Goal: Task Accomplishment & Management: Manage account settings

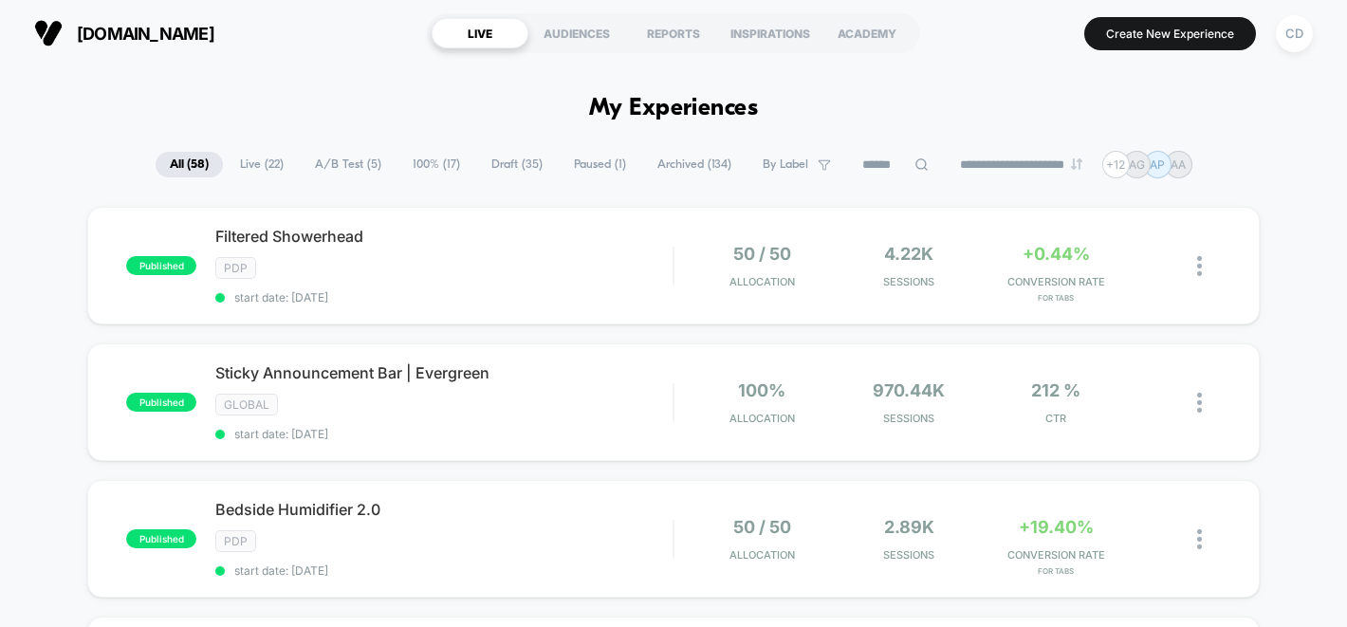
click at [328, 157] on span "A/B Test ( 5 )" at bounding box center [348, 165] width 95 height 26
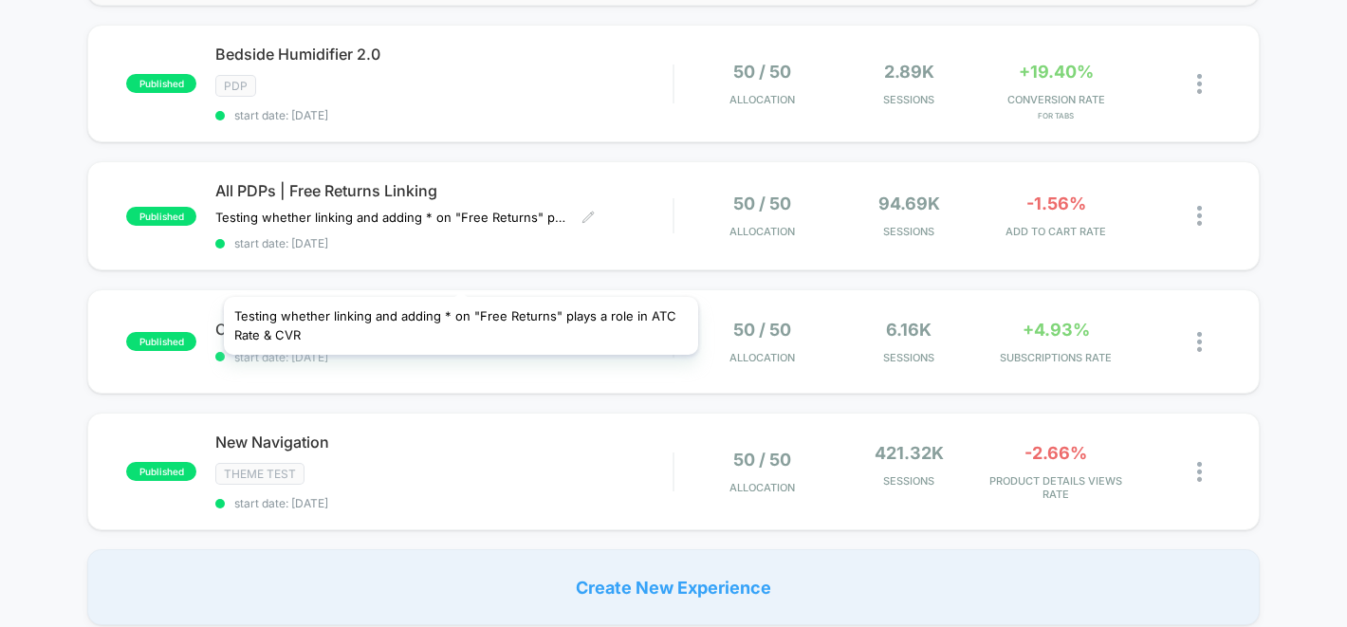
scroll to position [332, 0]
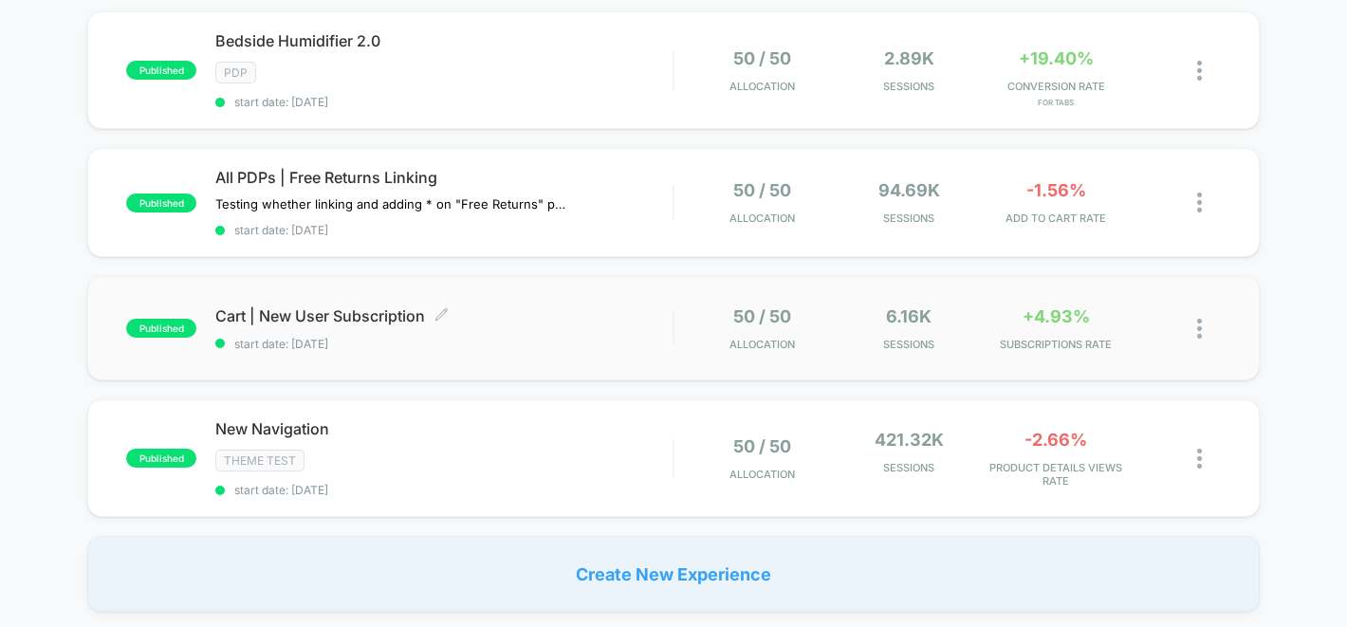
click at [487, 325] on div "Cart | New User Subscription Click to edit experience details Click to edit exp…" at bounding box center [443, 328] width 457 height 45
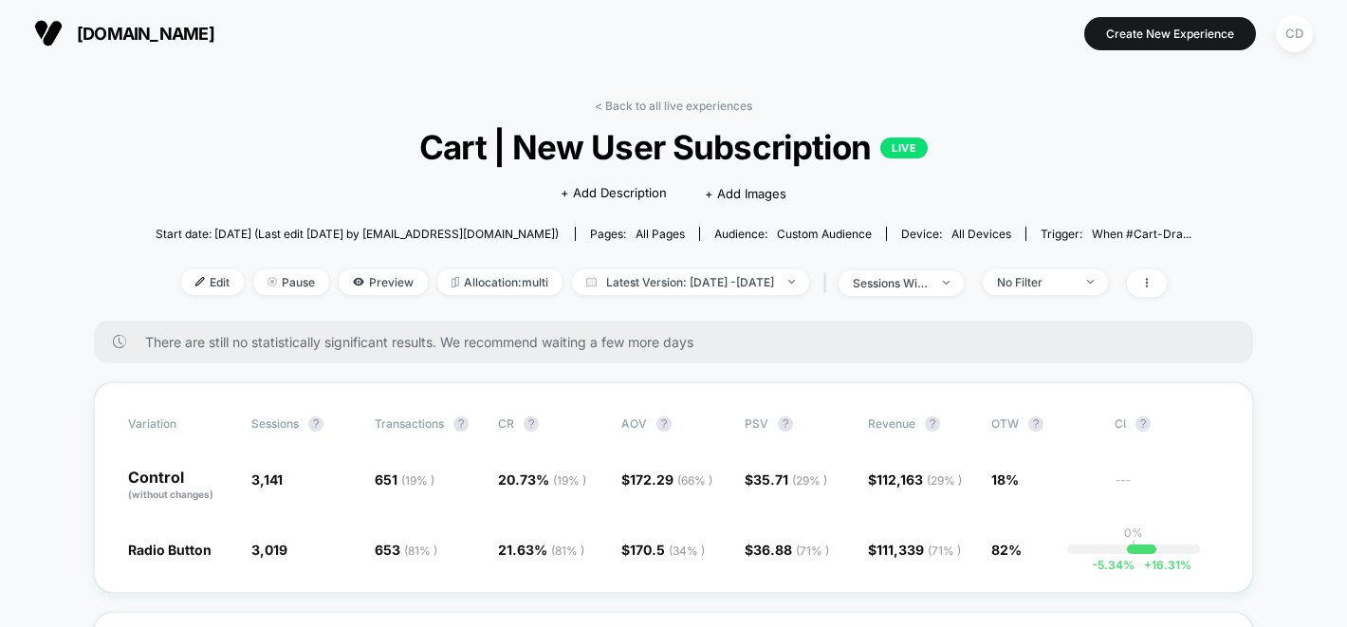
scroll to position [34, 0]
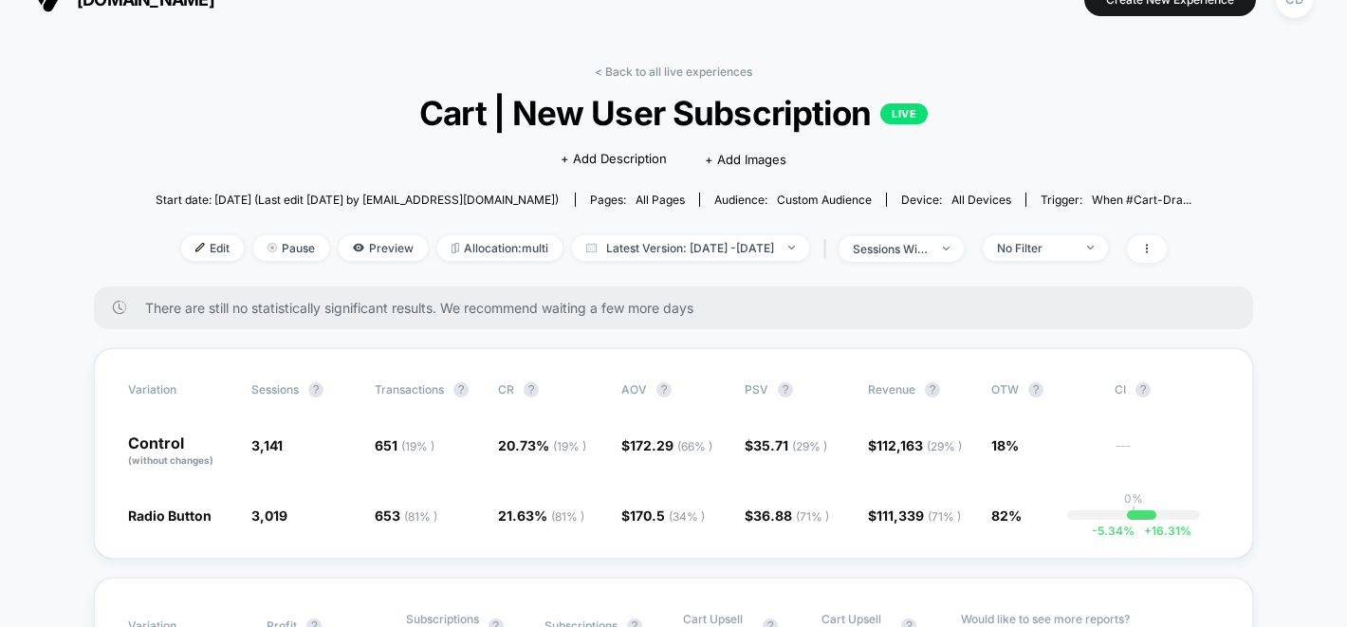
click at [1120, 229] on div "< Back to all live experiences Cart | New User Subscription LIVE Click to edit …" at bounding box center [674, 175] width 1037 height 222
click at [1108, 247] on span "No Filter" at bounding box center [1045, 248] width 125 height 26
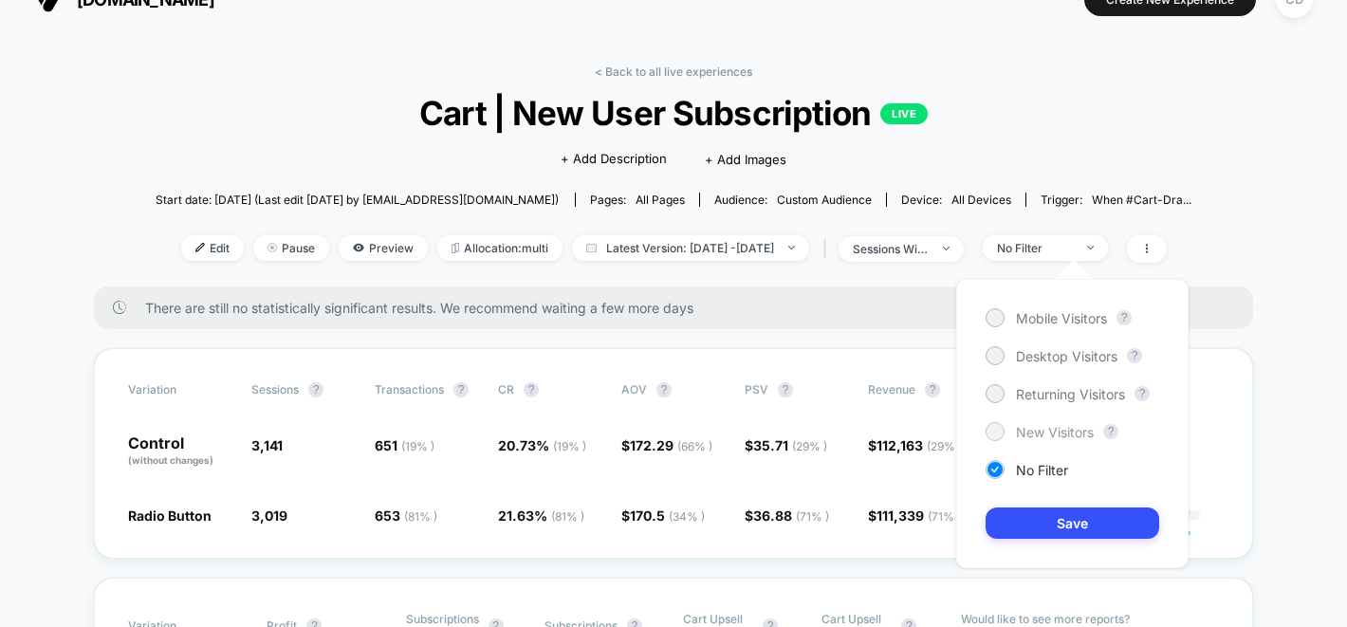
click at [1062, 436] on span "New Visitors" at bounding box center [1055, 432] width 78 height 16
click at [1062, 517] on button "Save" at bounding box center [1072, 522] width 174 height 31
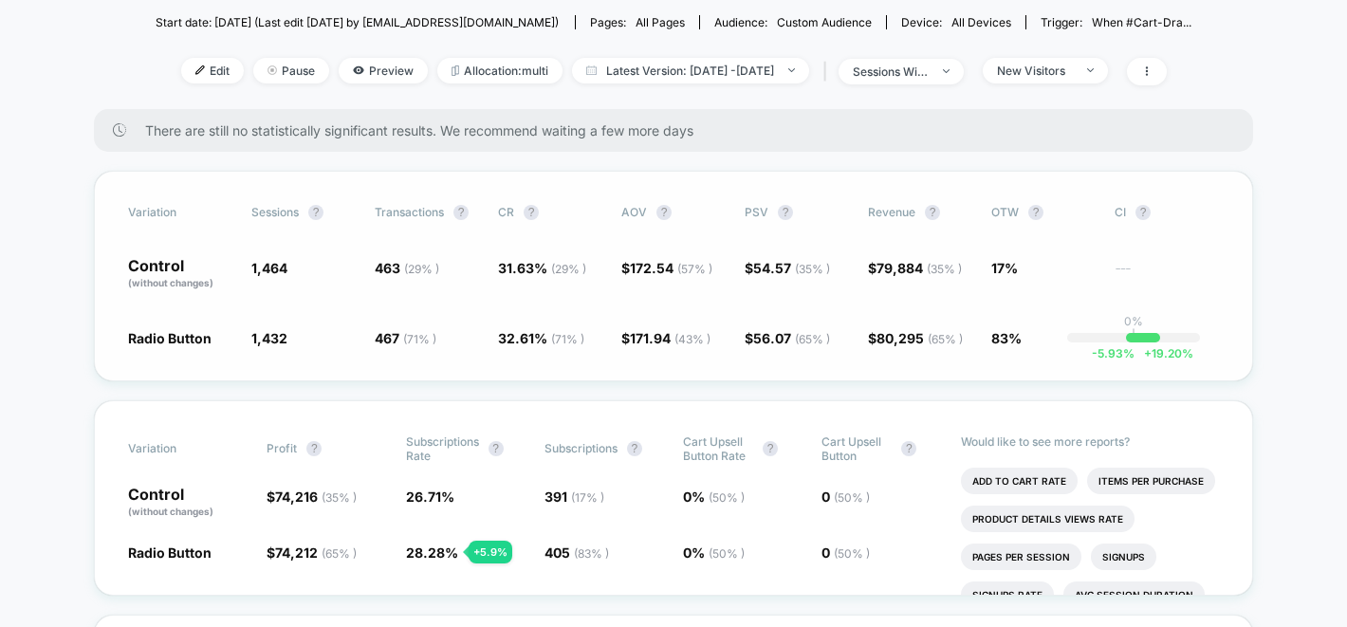
scroll to position [138, 0]
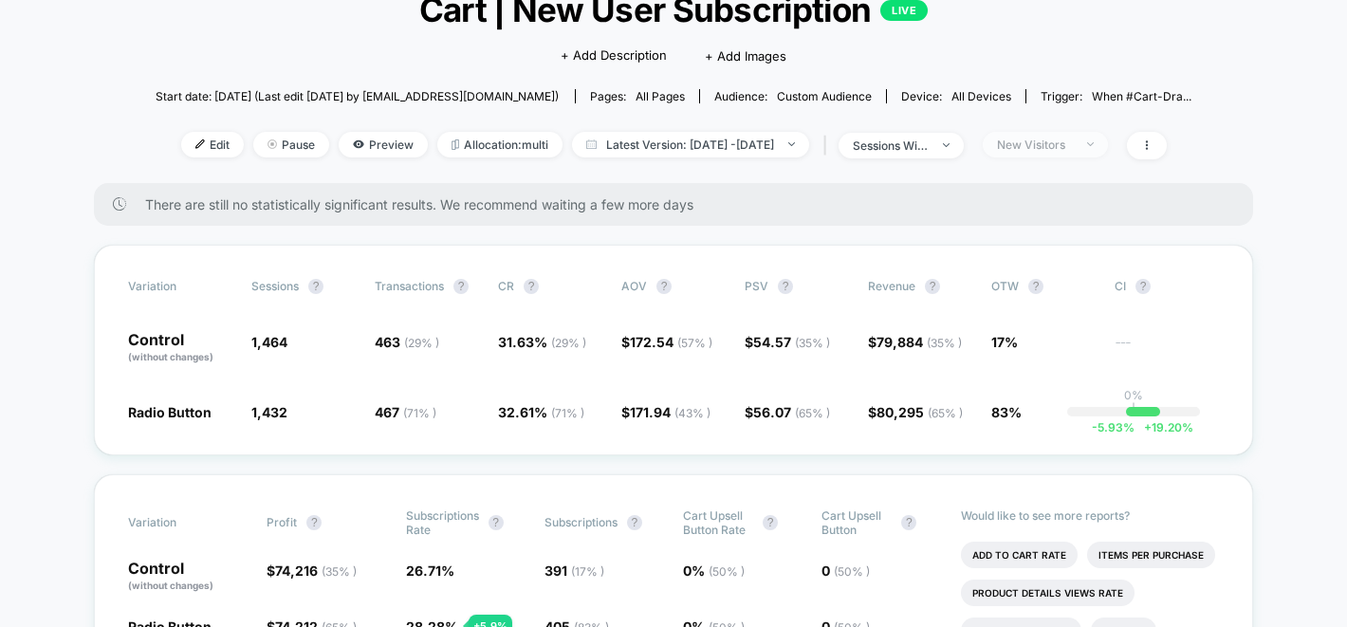
click at [1108, 140] on span "New Visitors" at bounding box center [1045, 145] width 125 height 26
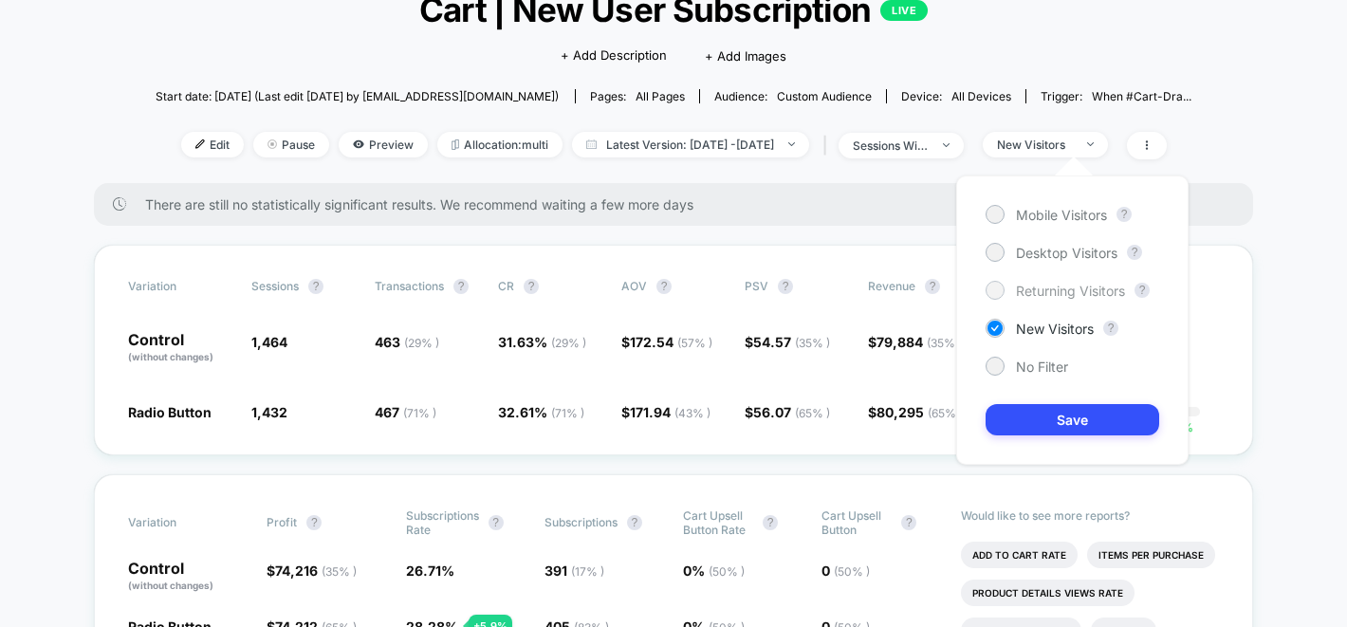
click at [1074, 284] on span "Returning Visitors" at bounding box center [1070, 291] width 109 height 16
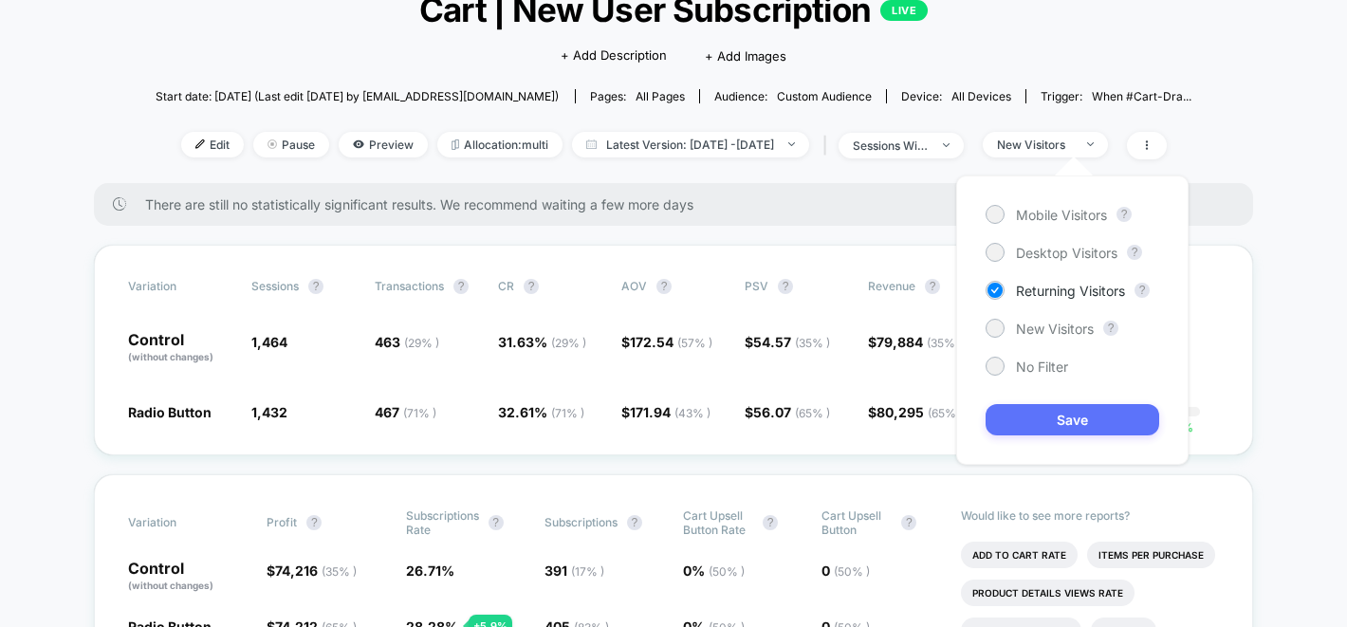
click at [1055, 417] on button "Save" at bounding box center [1072, 419] width 174 height 31
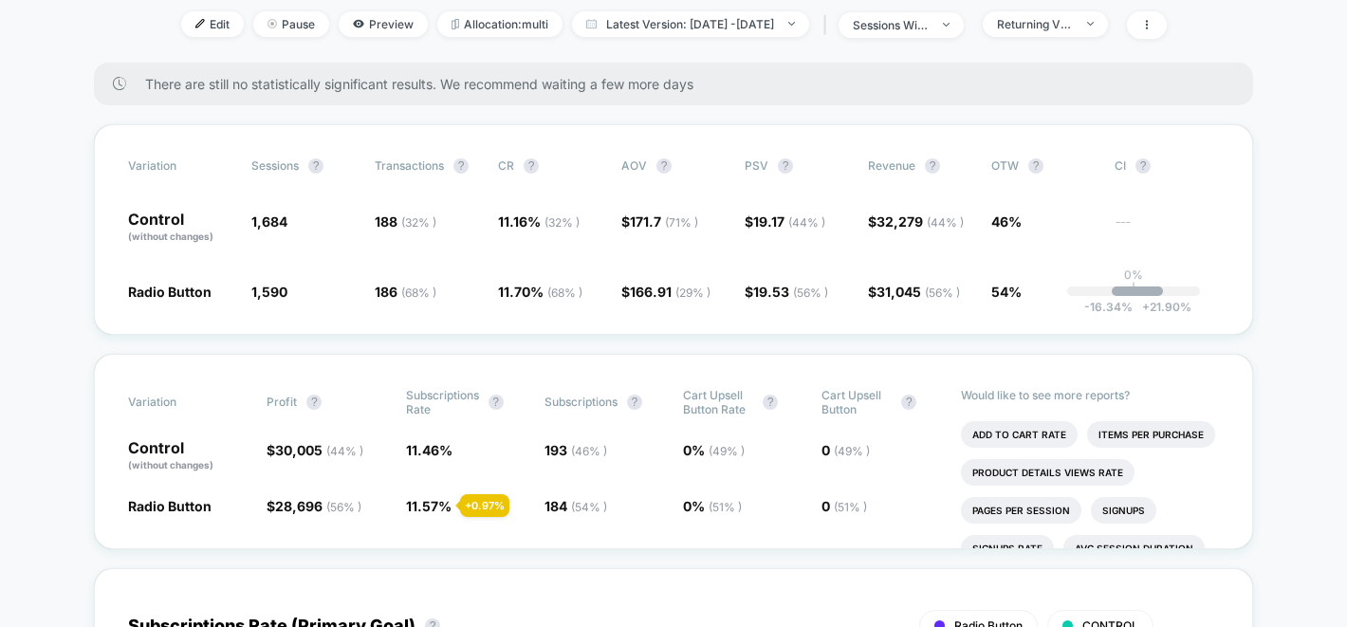
scroll to position [255, 0]
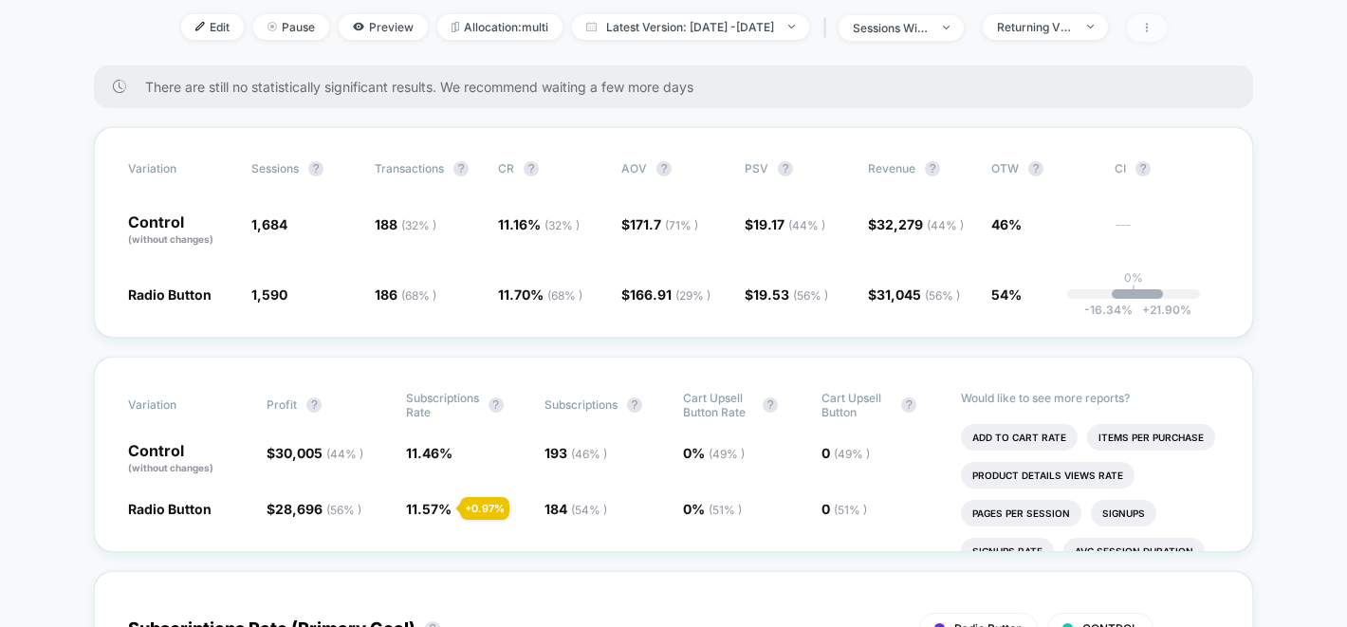
click at [1166, 27] on span at bounding box center [1147, 28] width 40 height 28
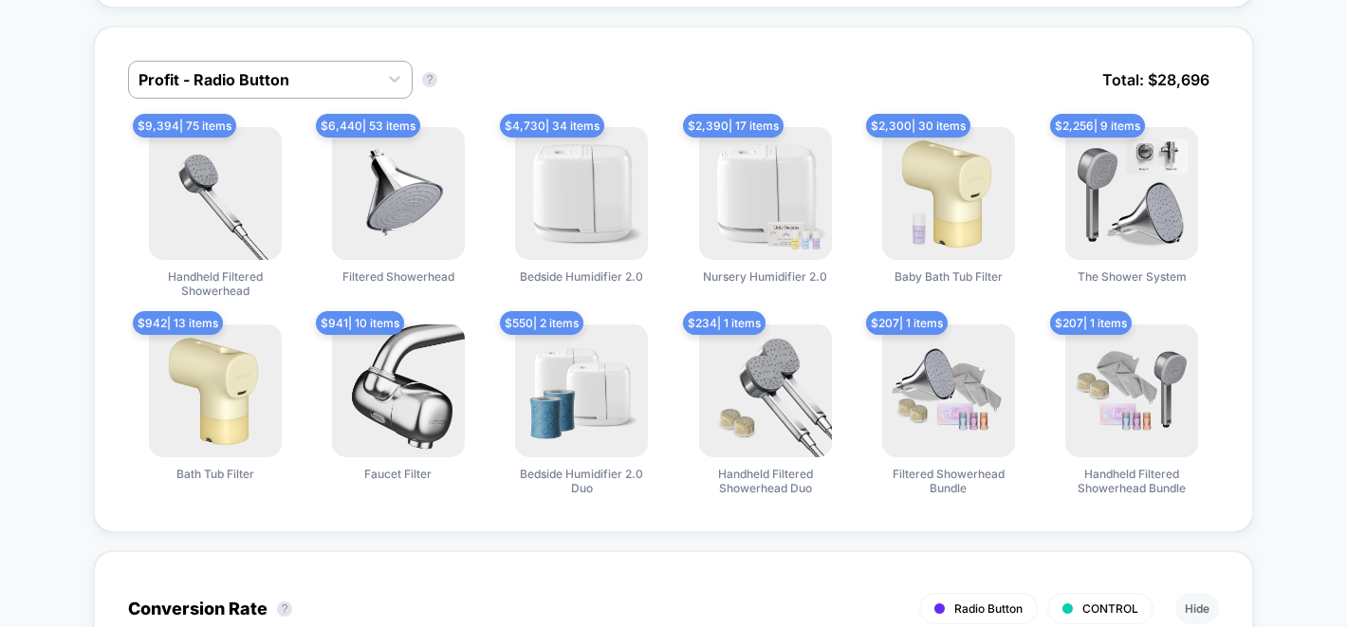
scroll to position [1301, 0]
